Goal: Transaction & Acquisition: Subscribe to service/newsletter

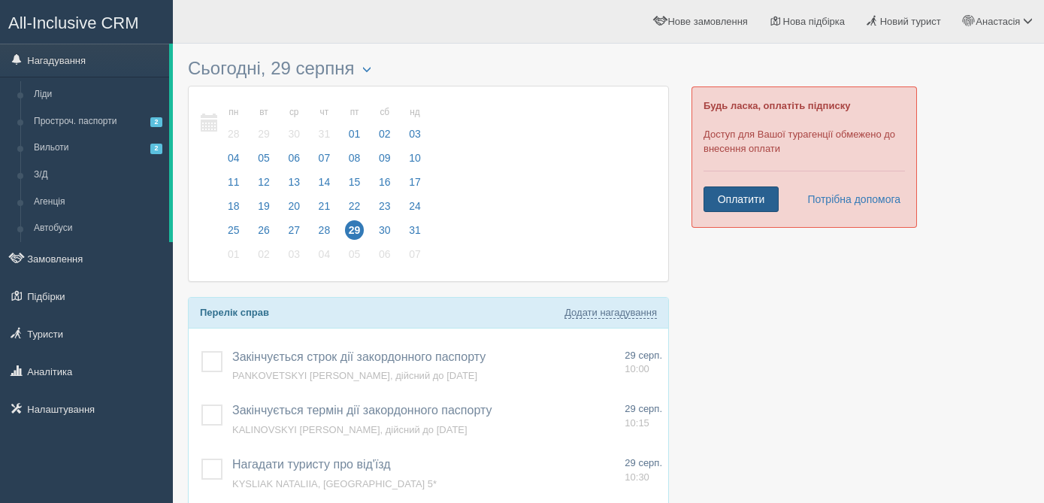
click at [749, 198] on link "Оплатити" at bounding box center [740, 199] width 75 height 26
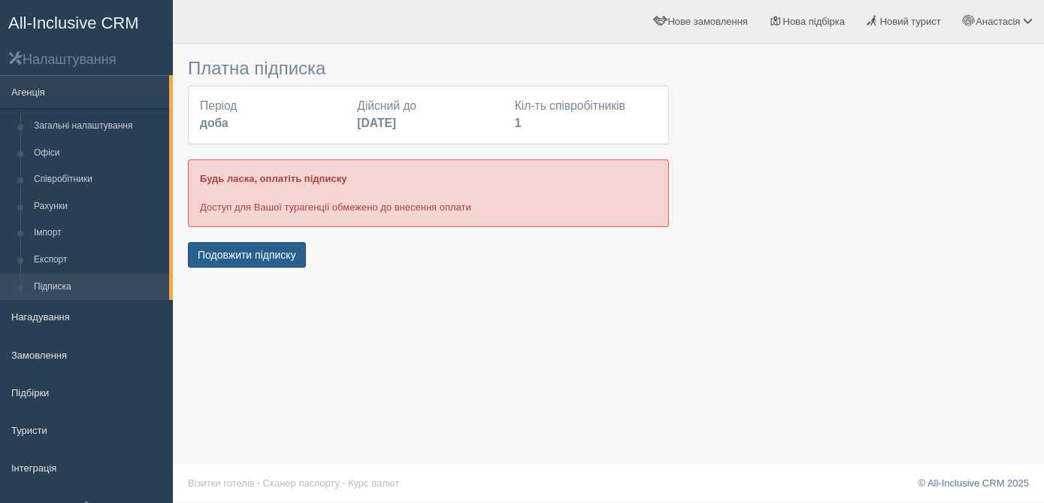
click at [249, 256] on button "Подовжити підписку" at bounding box center [247, 255] width 118 height 26
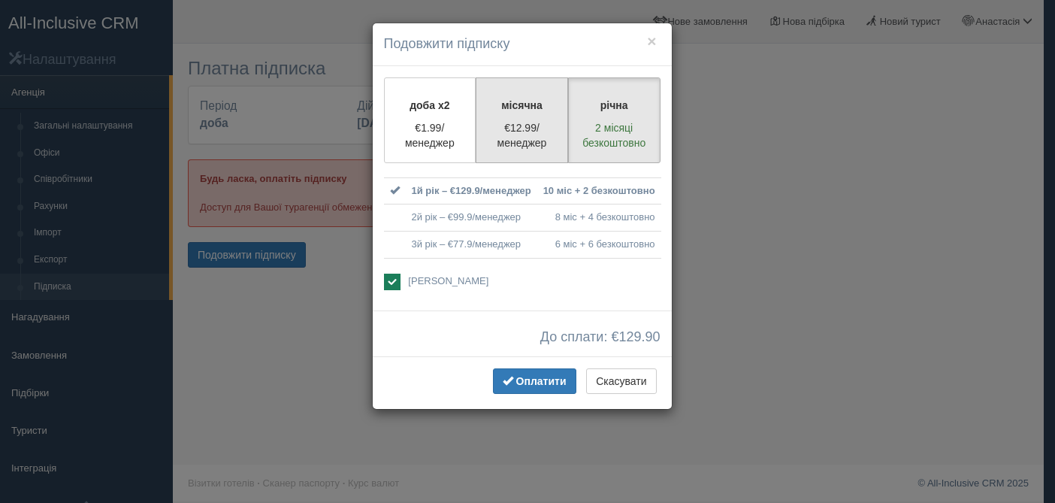
click at [530, 125] on p "€12.99/менеджер" at bounding box center [521, 135] width 73 height 30
radio input "true"
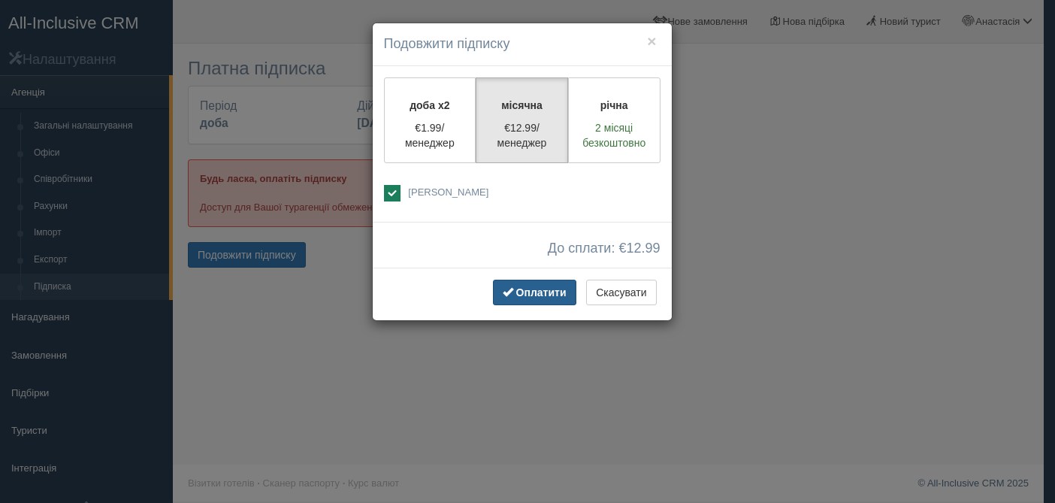
click at [548, 292] on span "Оплатити" at bounding box center [541, 292] width 50 height 12
